Goal: Information Seeking & Learning: Learn about a topic

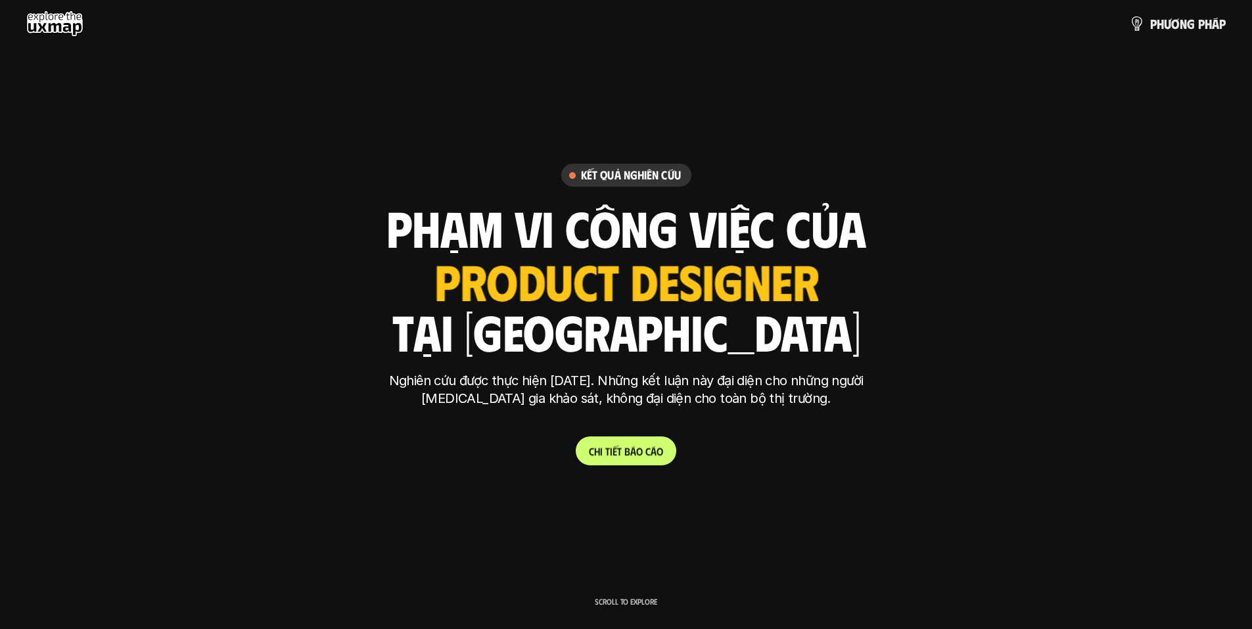
click at [649, 455] on p "C h i t i ế t b á o c á o" at bounding box center [626, 451] width 74 height 12
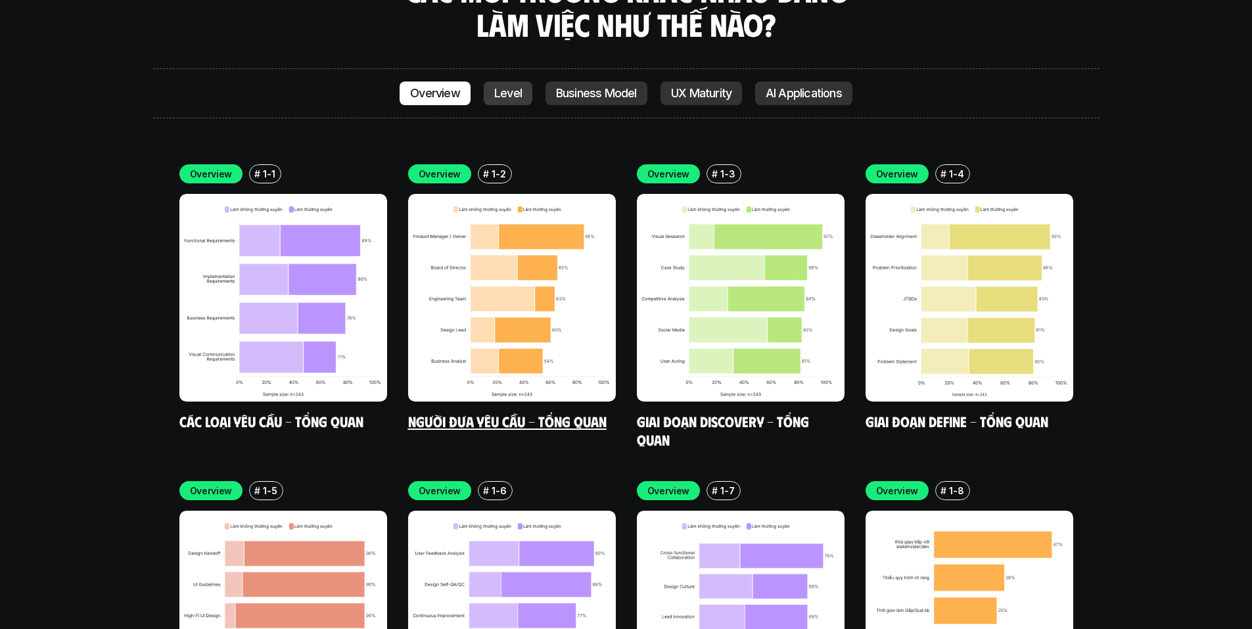
scroll to position [3945, 0]
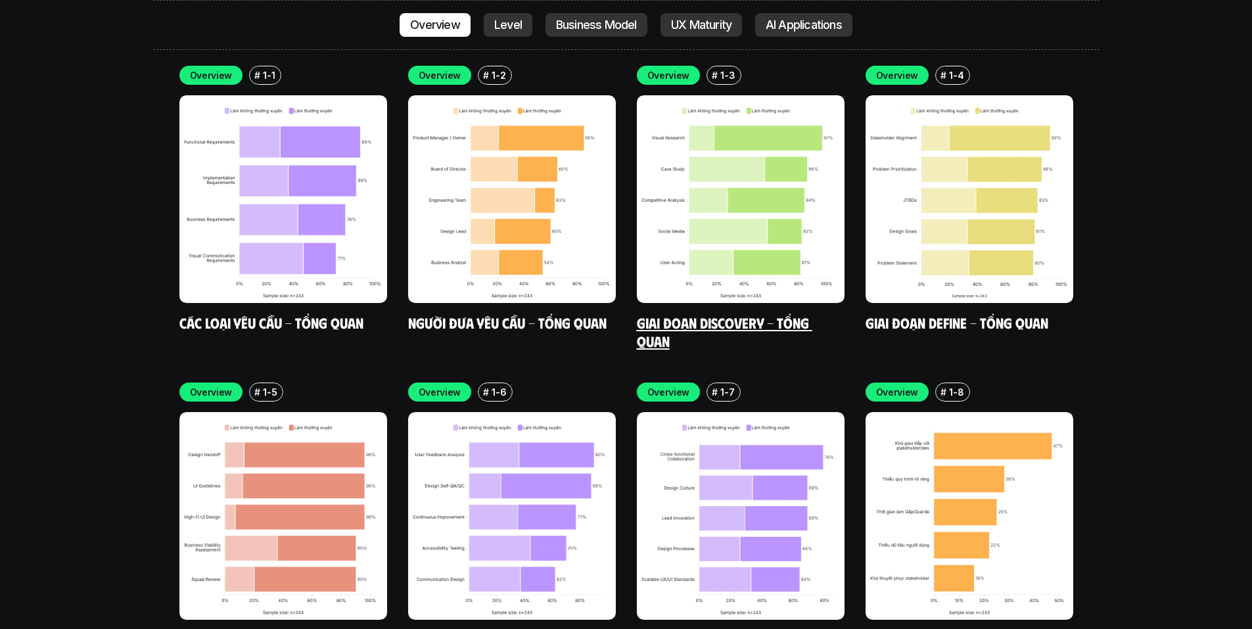
click at [730, 211] on img at bounding box center [741, 199] width 208 height 208
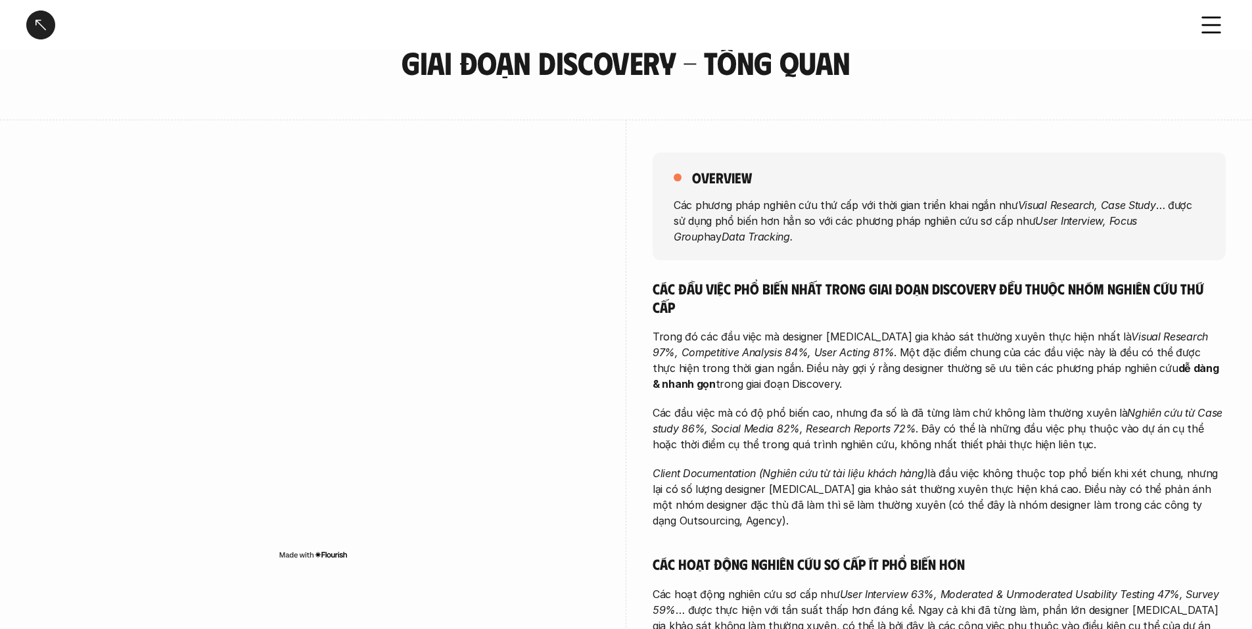
scroll to position [66, 0]
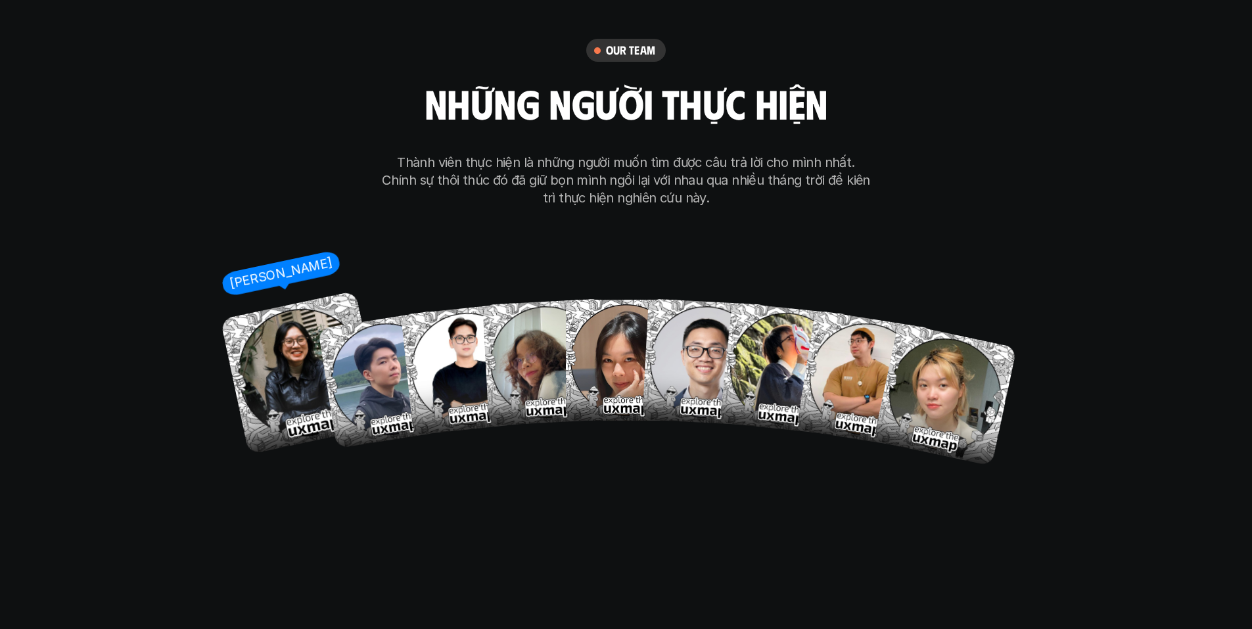
scroll to position [7625, 0]
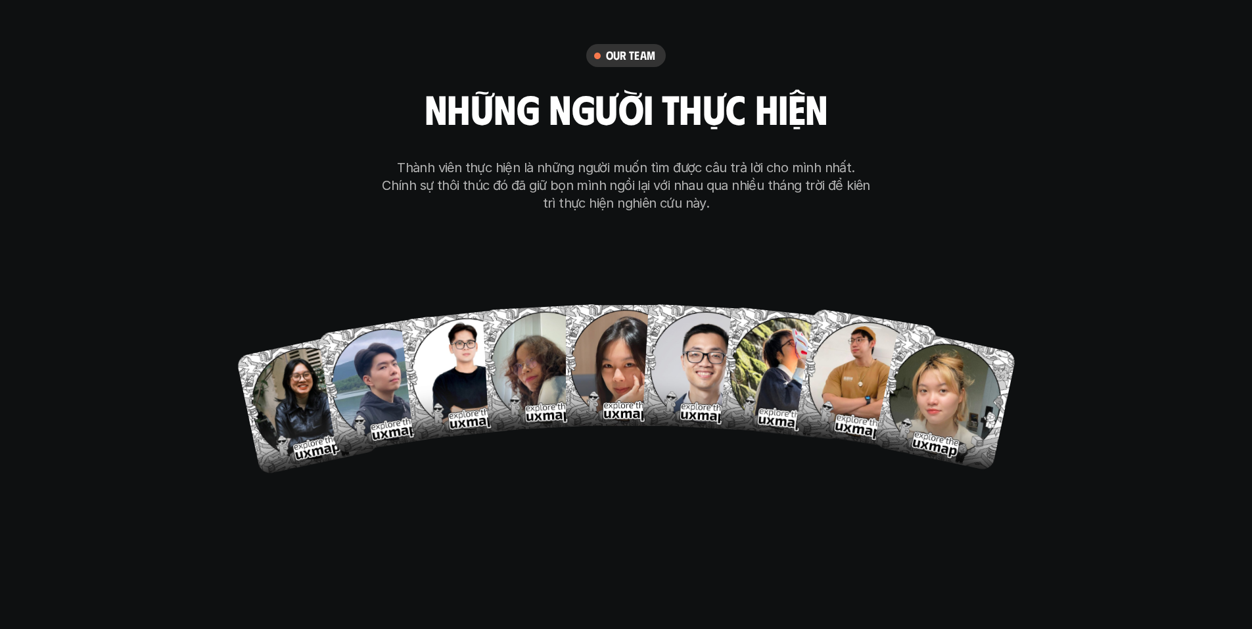
click at [832, 47] on div "our team những người thực hiện Thành viên thực hiện là những người muốn tìm đượ…" at bounding box center [626, 128] width 493 height 168
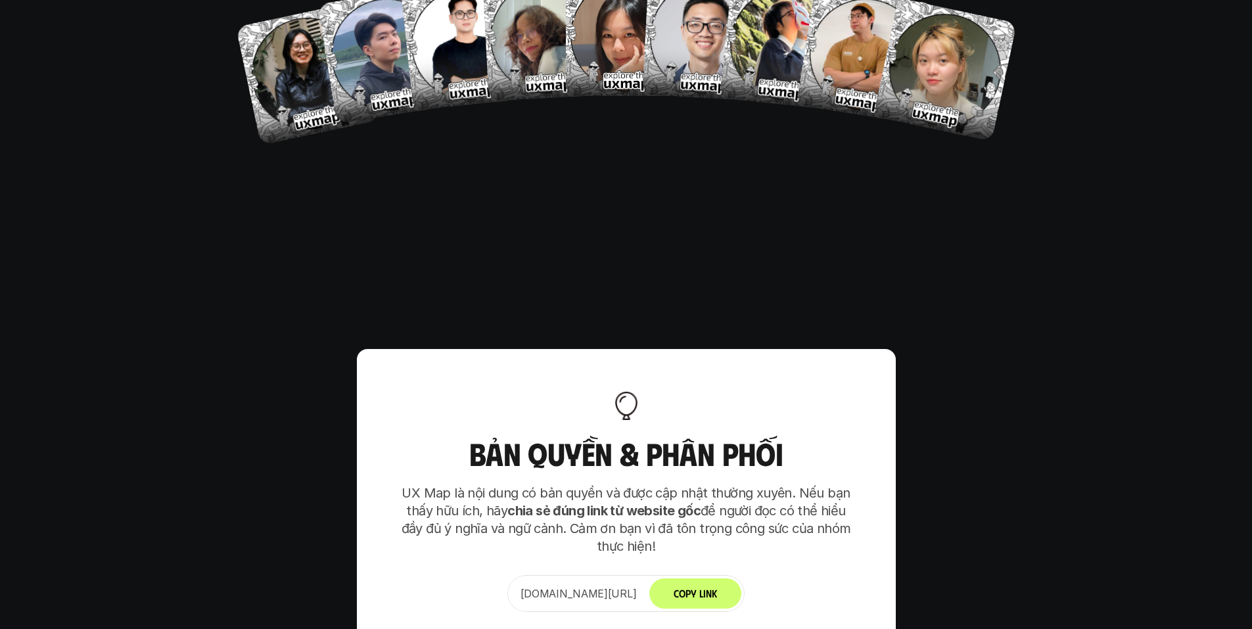
scroll to position [8204, 0]
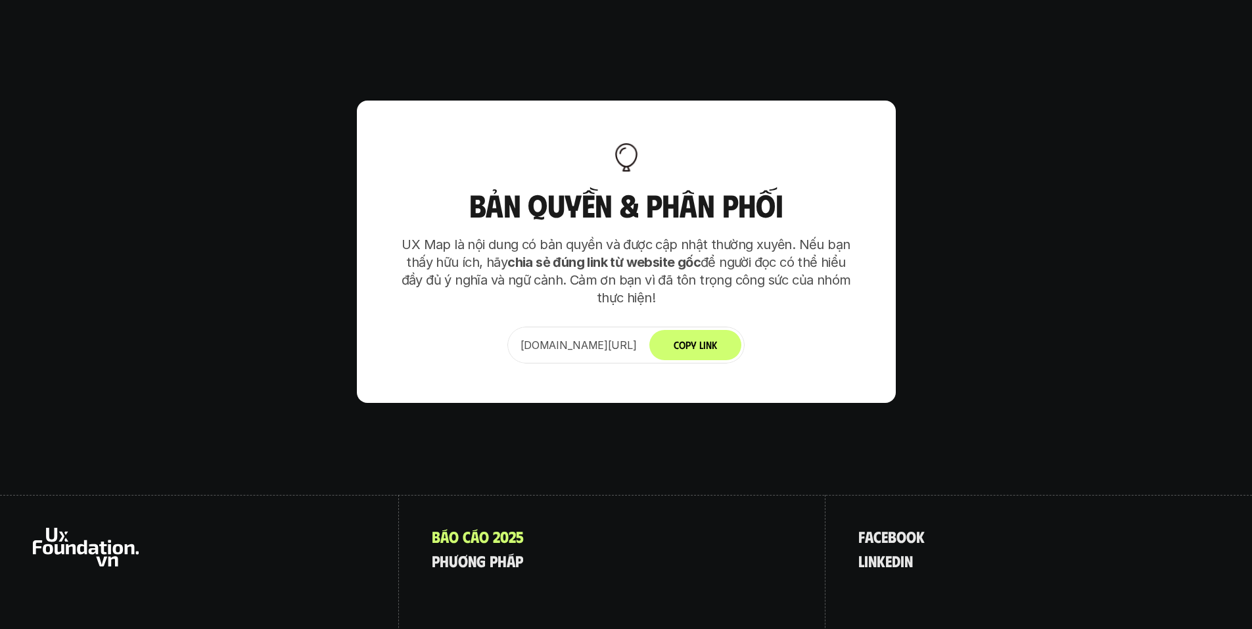
click at [703, 236] on p "UX Map là nội dung có bản quyền và được cập nhật thường xuyên. Nếu bạn thấy hữu…" at bounding box center [626, 271] width 460 height 71
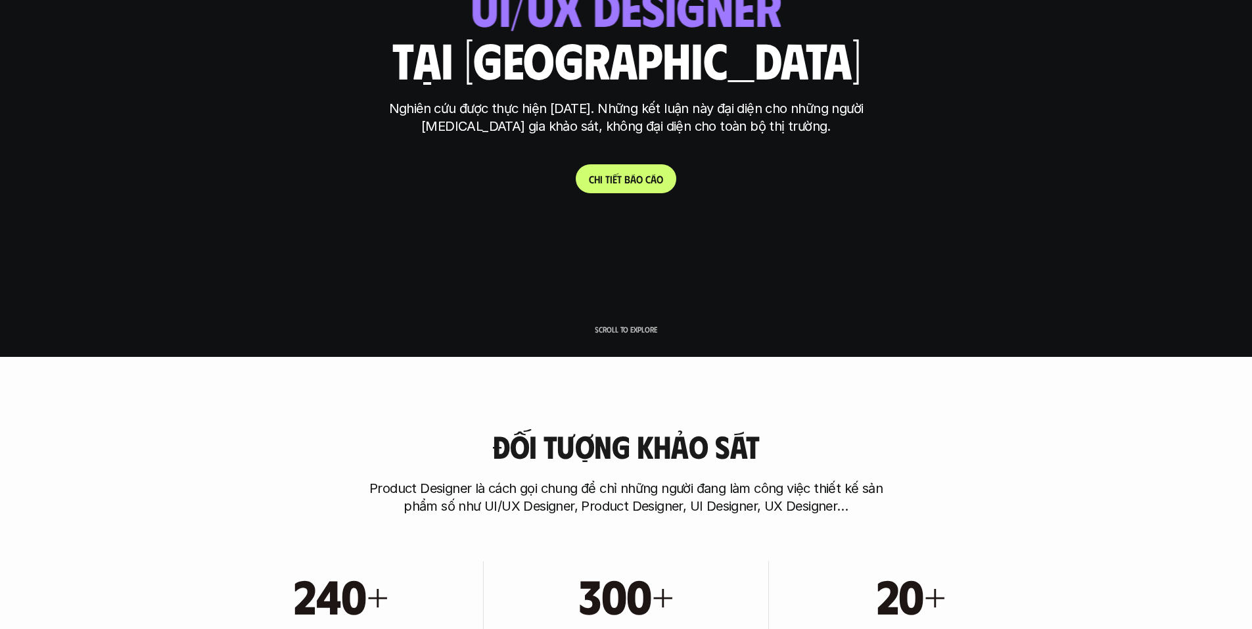
scroll to position [0, 0]
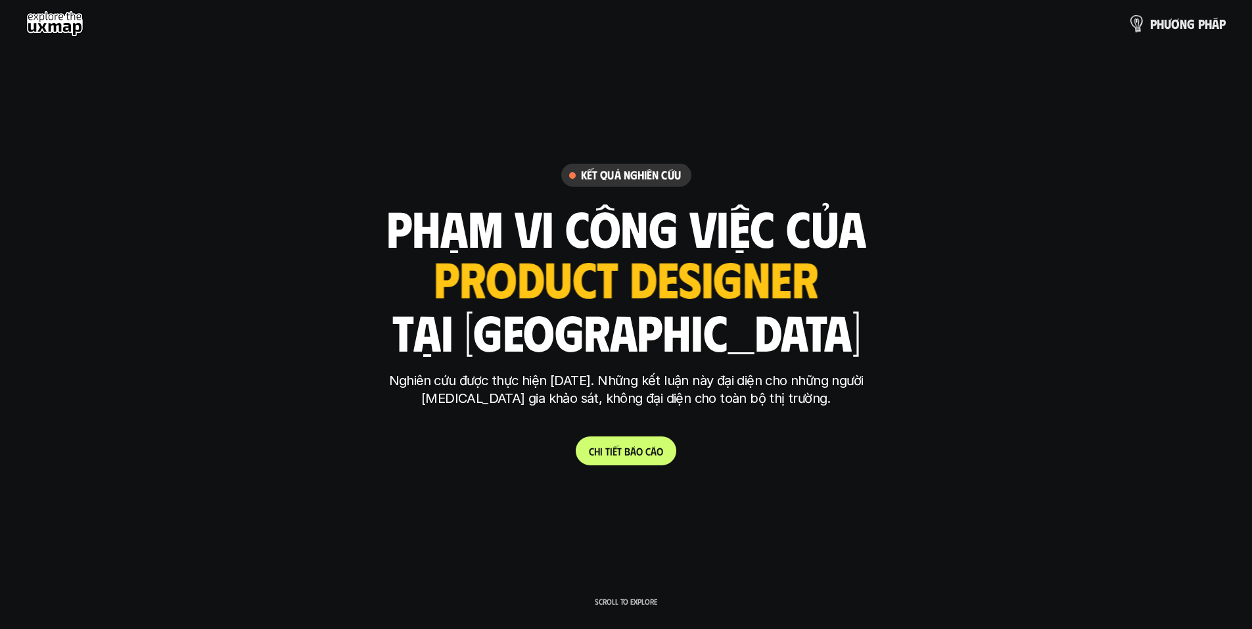
click at [1158, 24] on p "p h ư ơ n g p h á p" at bounding box center [1188, 23] width 76 height 14
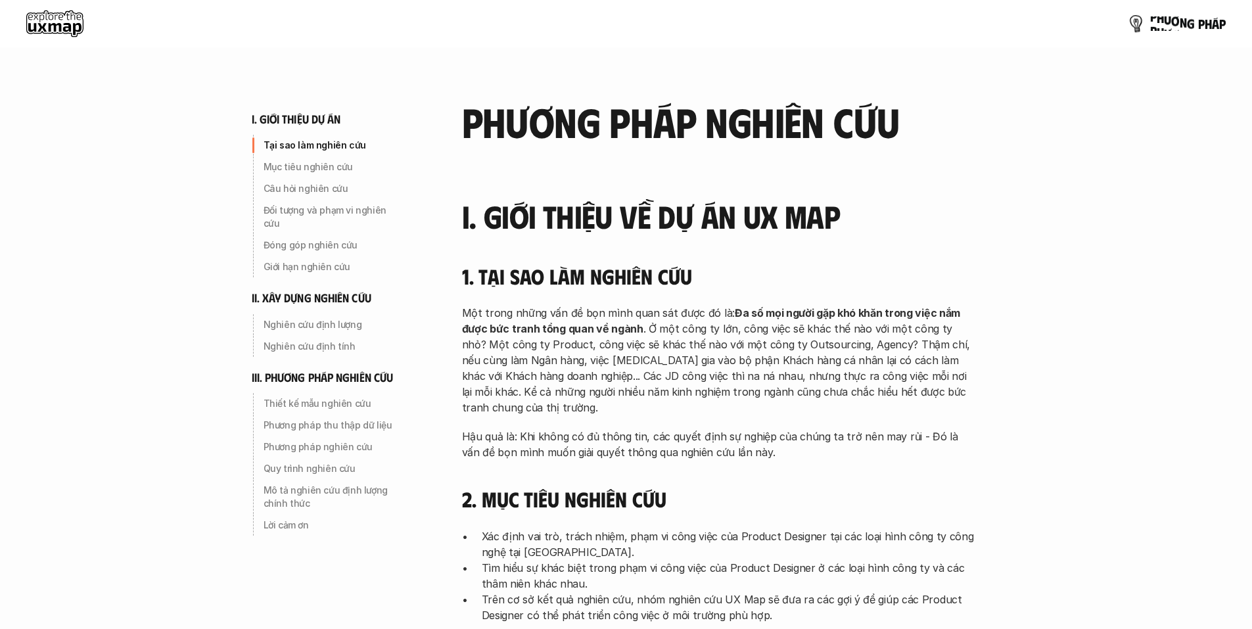
click at [1157, 28] on p "p h ư ơ n g p h á p" at bounding box center [1188, 23] width 76 height 14
click at [1155, 26] on p "p h ư ơ n g p h á p" at bounding box center [1188, 23] width 76 height 14
drag, startPoint x: 1120, startPoint y: 27, endPoint x: 1138, endPoint y: 22, distance: 18.5
click at [1120, 26] on div "p h ư ơ n g p h á p" at bounding box center [625, 24] width 1199 height 26
click at [1138, 22] on img at bounding box center [1135, 23] width 19 height 19
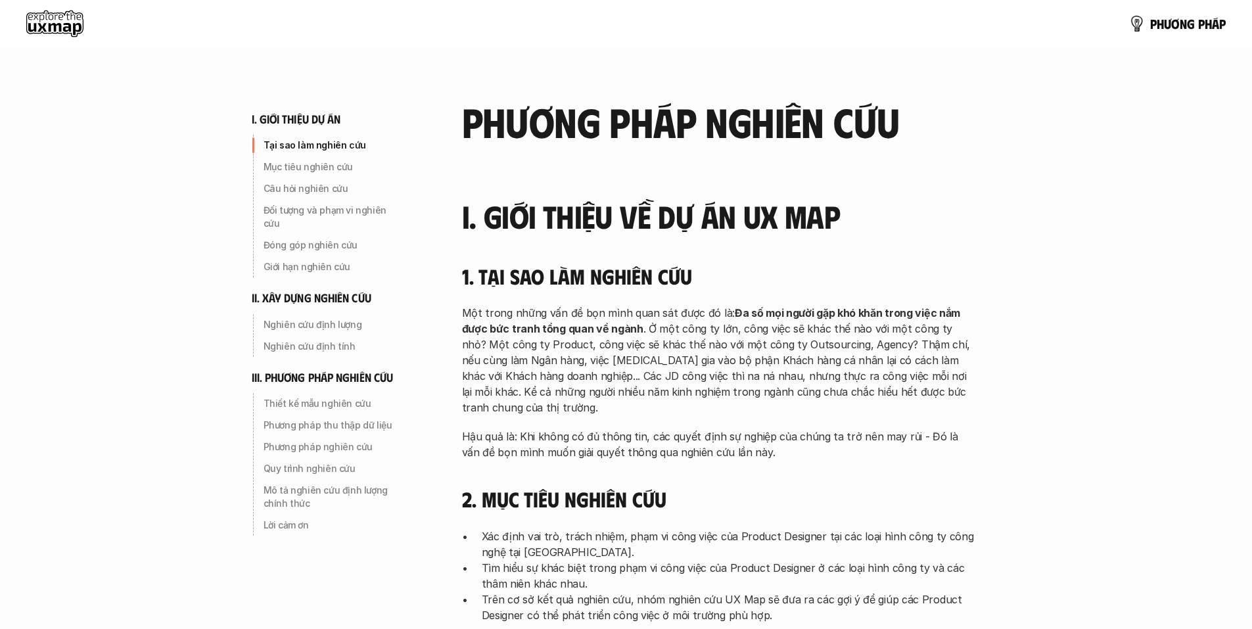
click at [1196, 34] on div "p h ư ơ n g p h á p" at bounding box center [626, 23] width 1252 height 47
click at [1175, 21] on p "p h ư ơ n g p h á p" at bounding box center [1188, 23] width 76 height 14
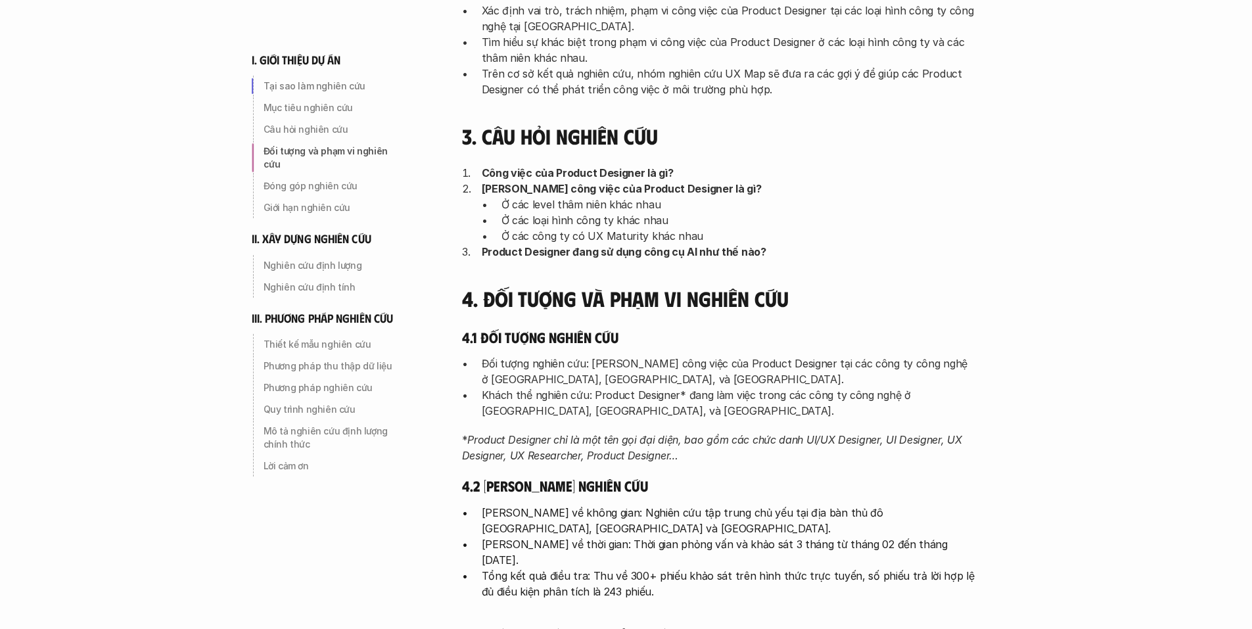
click at [599, 193] on strong "[PERSON_NAME] công việc của Product Designer là gì?" at bounding box center [622, 188] width 280 height 13
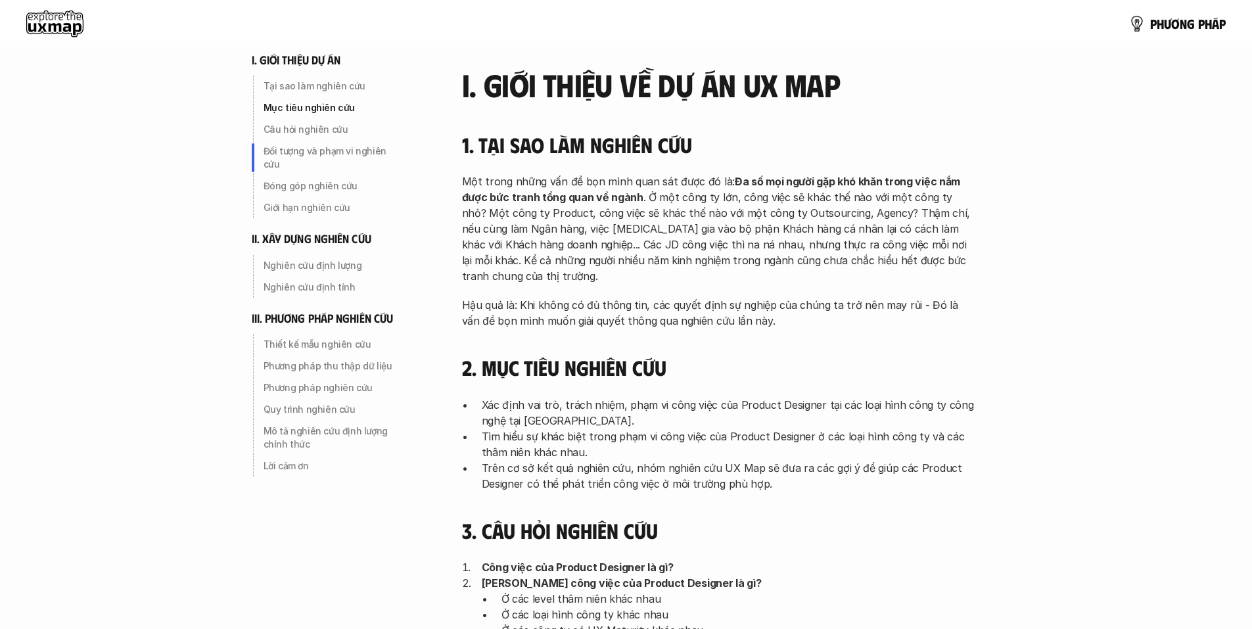
click at [347, 83] on p "Tại sao làm nghiên cứu" at bounding box center [334, 86] width 141 height 13
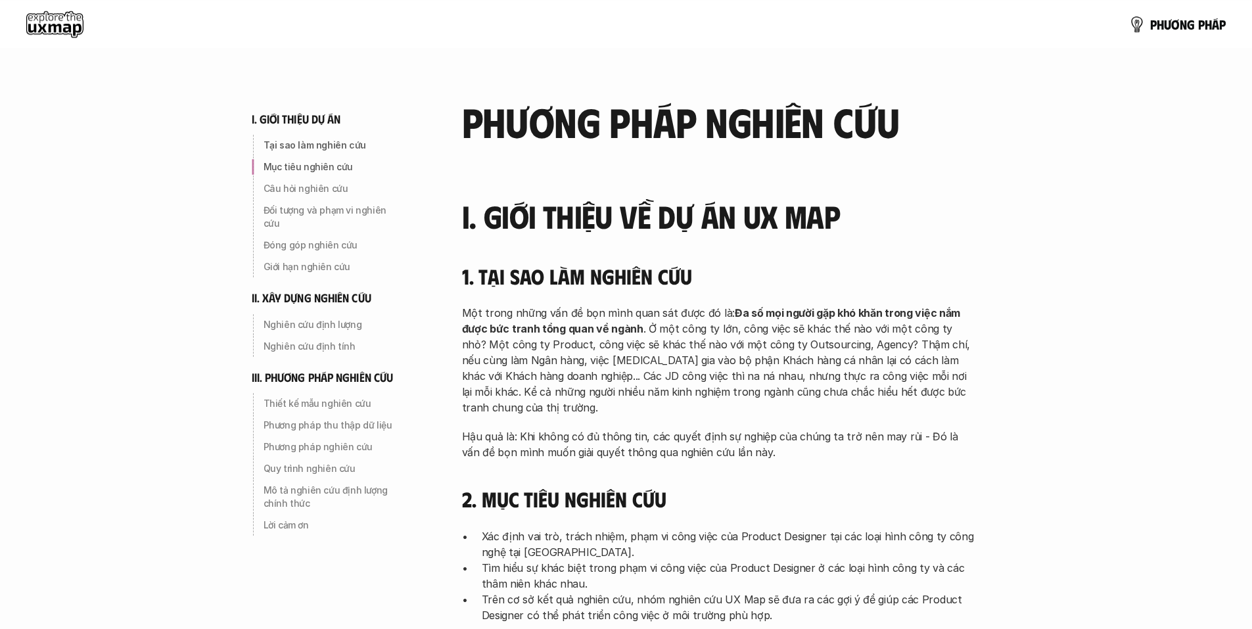
click at [73, 32] on use at bounding box center [54, 24] width 57 height 26
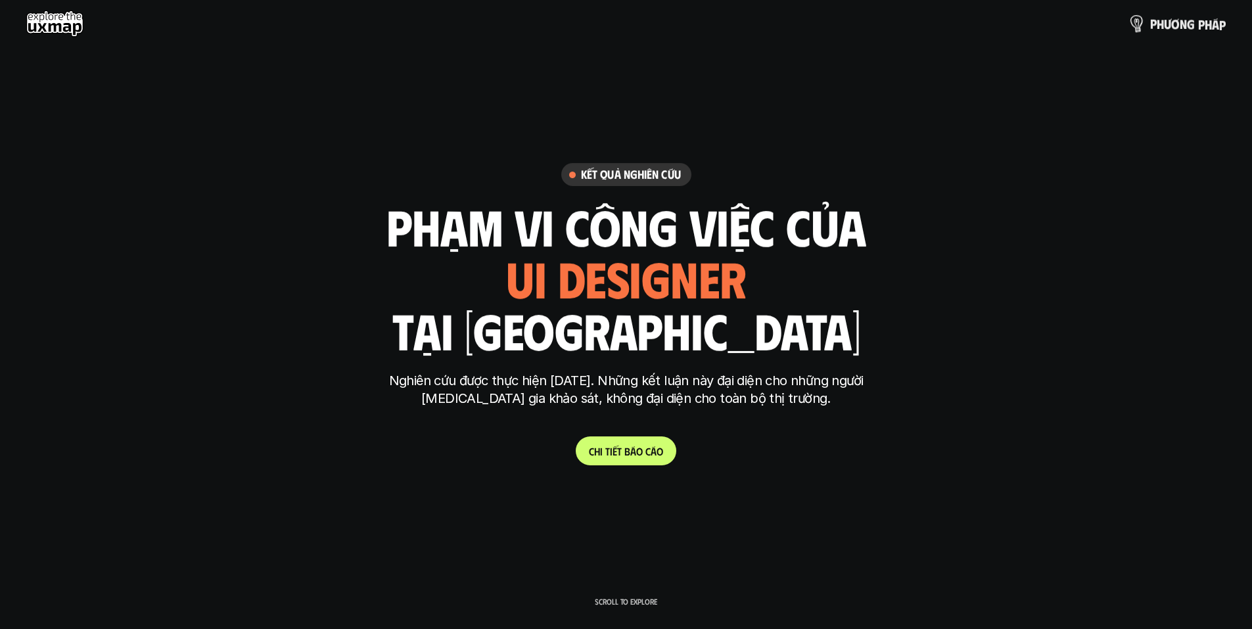
click at [1173, 27] on p "p h ư ơ n g p h á p" at bounding box center [1188, 23] width 76 height 14
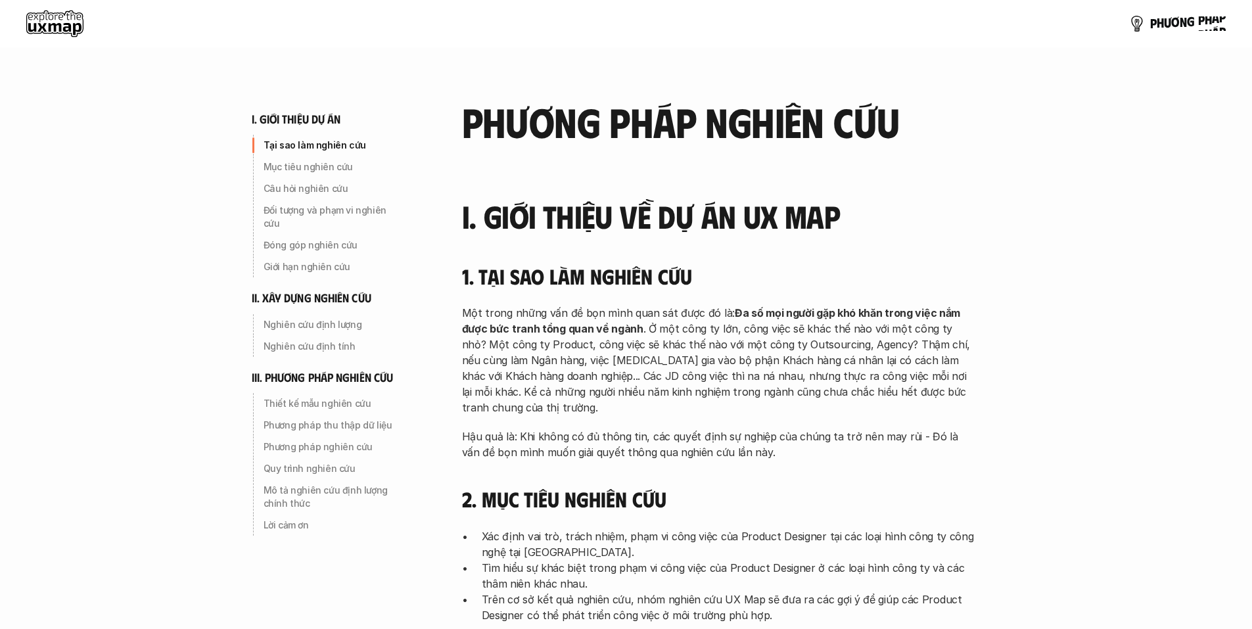
drag, startPoint x: 1095, startPoint y: 9, endPoint x: 1111, endPoint y: 13, distance: 16.9
click at [1096, 9] on div "p h ư ơ n g p h á p" at bounding box center [626, 23] width 1252 height 47
click at [1138, 24] on img at bounding box center [1135, 23] width 19 height 19
click at [1166, 31] on link "p h ư ơ n g p h á p" at bounding box center [1177, 24] width 98 height 26
drag, startPoint x: 1116, startPoint y: 160, endPoint x: 1102, endPoint y: 134, distance: 29.1
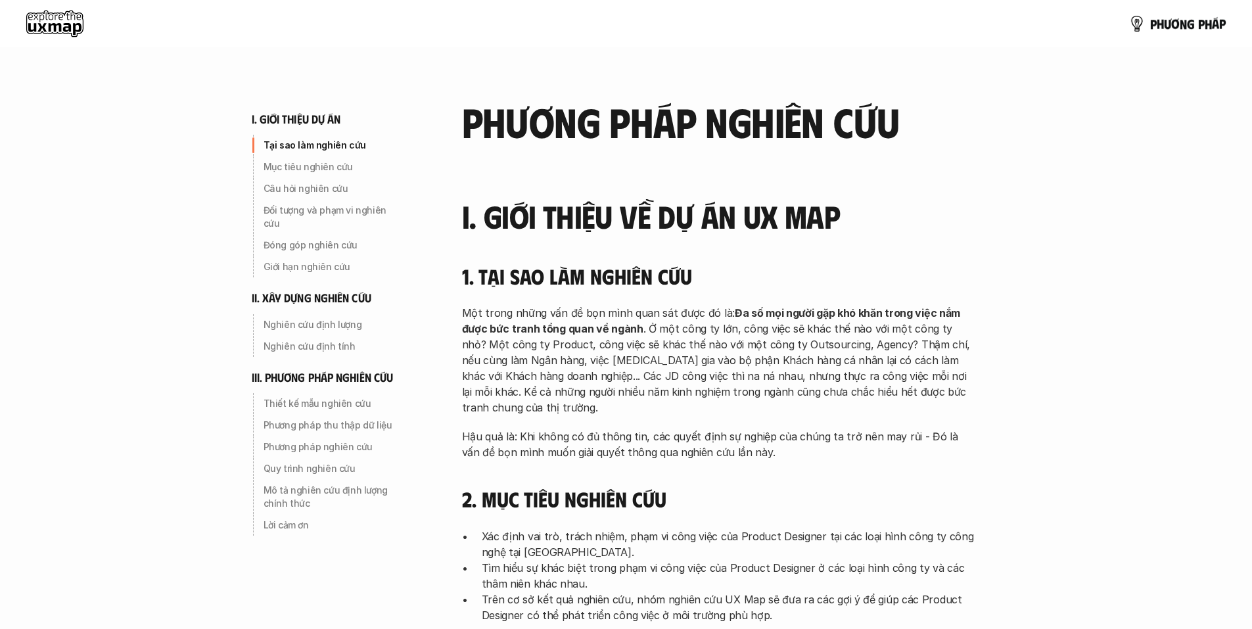
click at [53, 18] on use at bounding box center [54, 24] width 57 height 26
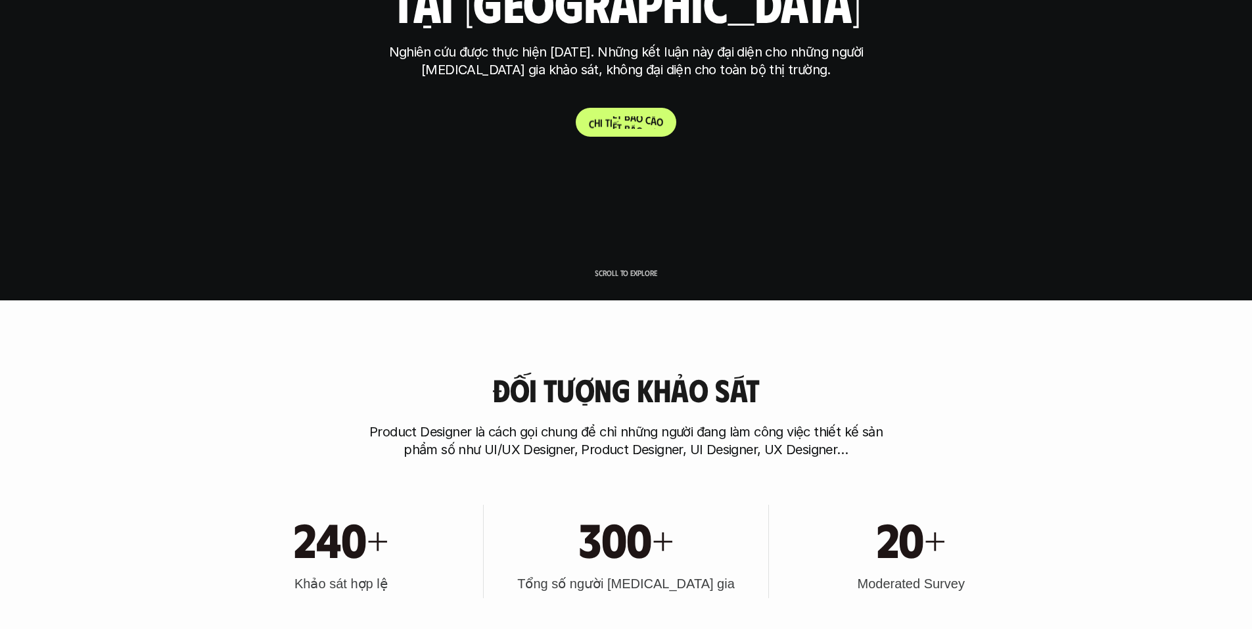
click at [624, 117] on span "b" at bounding box center [627, 116] width 6 height 12
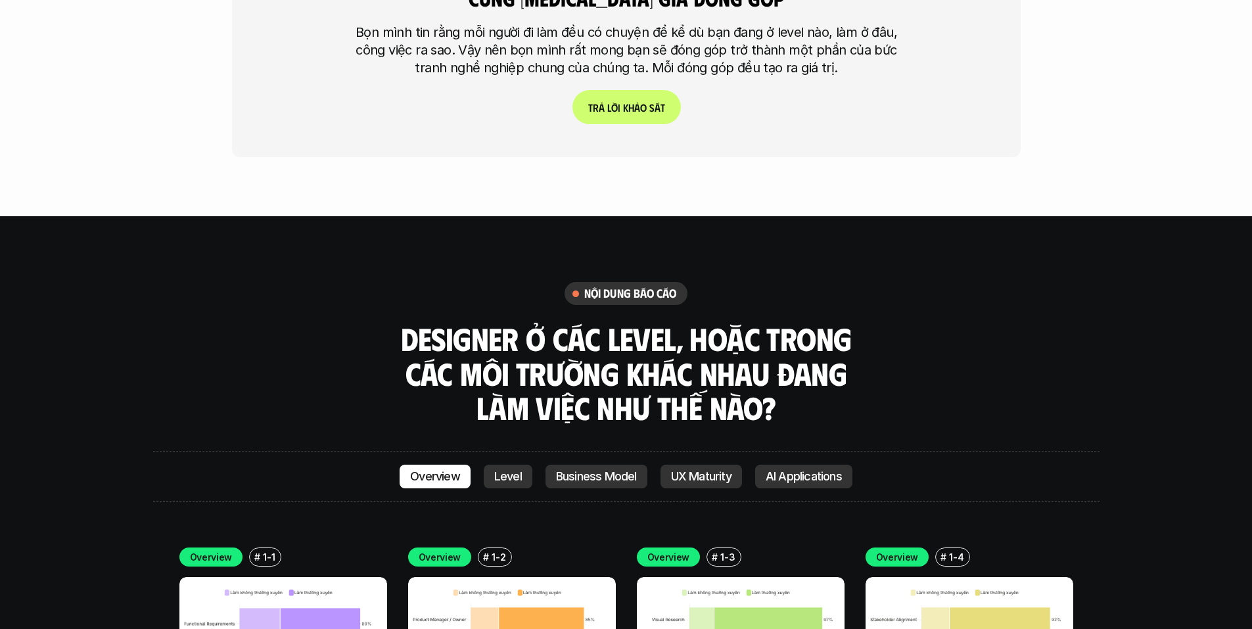
scroll to position [3287, 0]
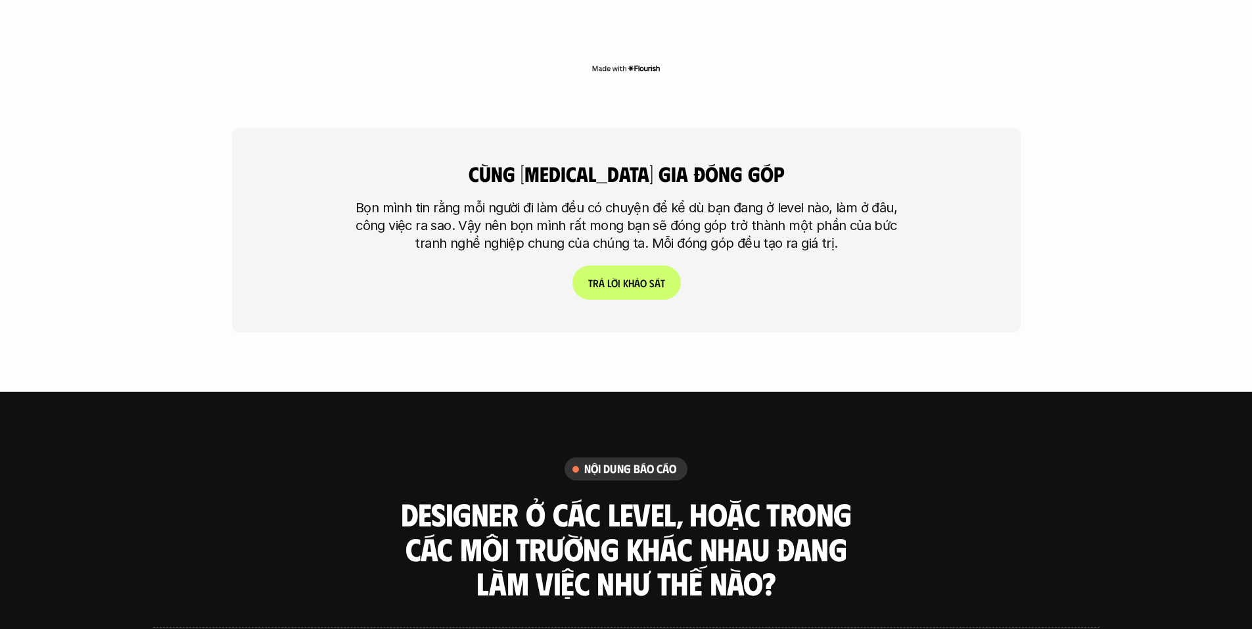
click at [628, 277] on span "h" at bounding box center [631, 283] width 6 height 12
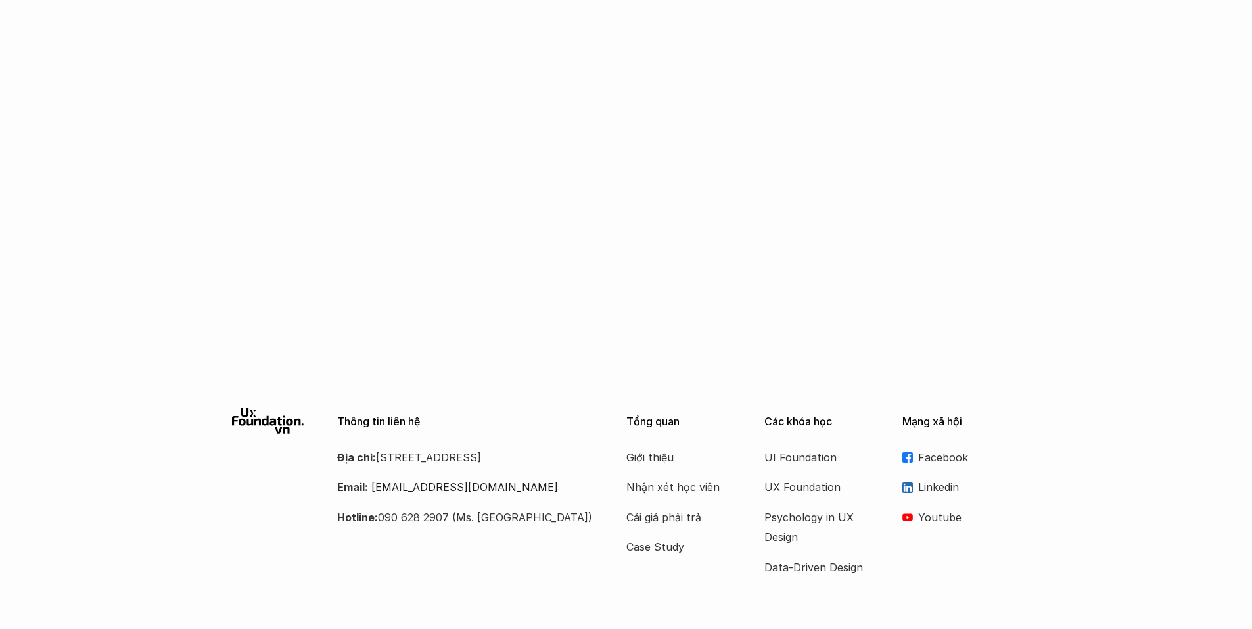
scroll to position [792, 0]
